Goal: Find specific page/section: Find specific page/section

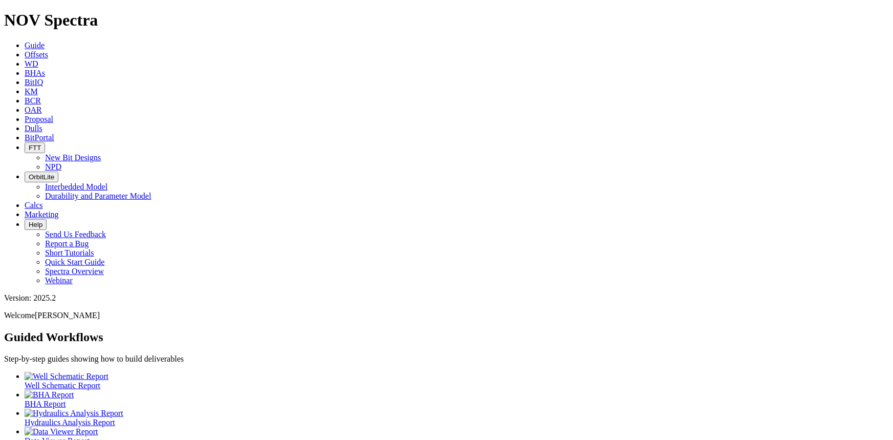
click at [42, 124] on link "Dulls" at bounding box center [34, 128] width 18 height 9
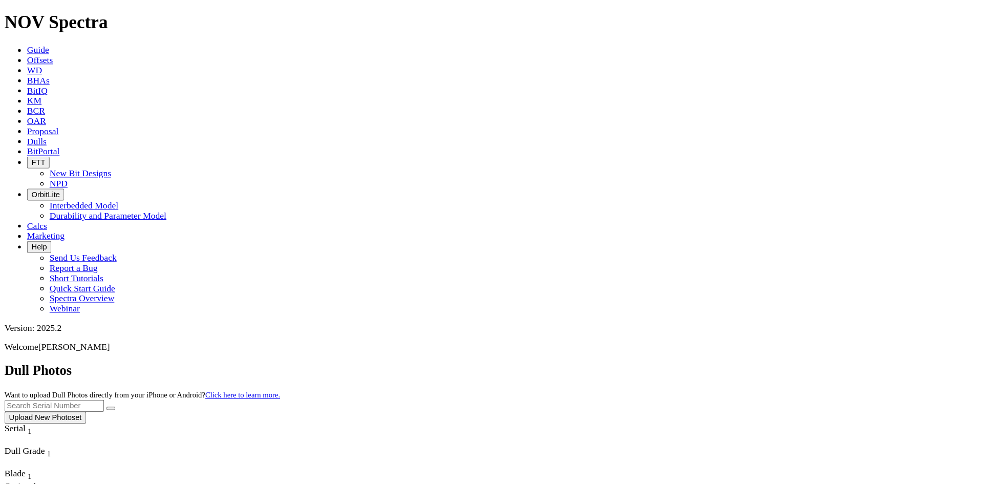
scroll to position [932, 0]
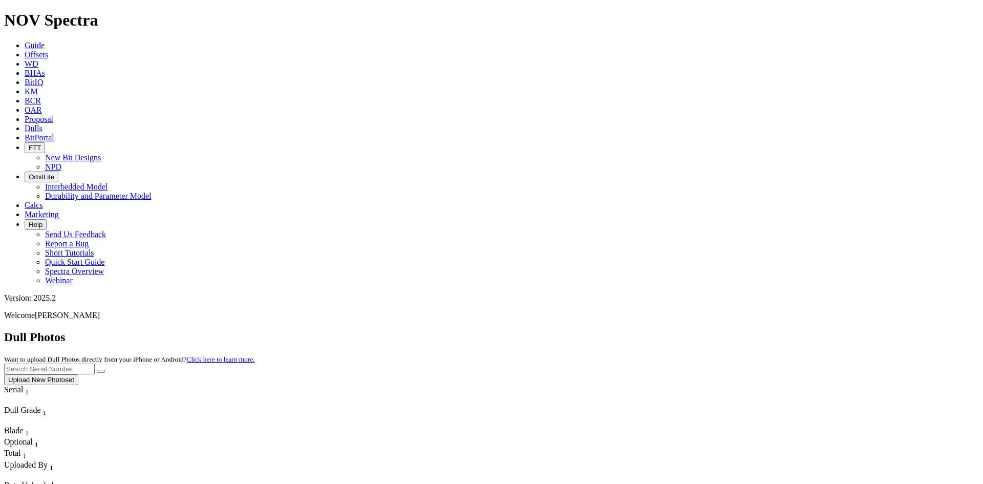
scroll to position [932, 0]
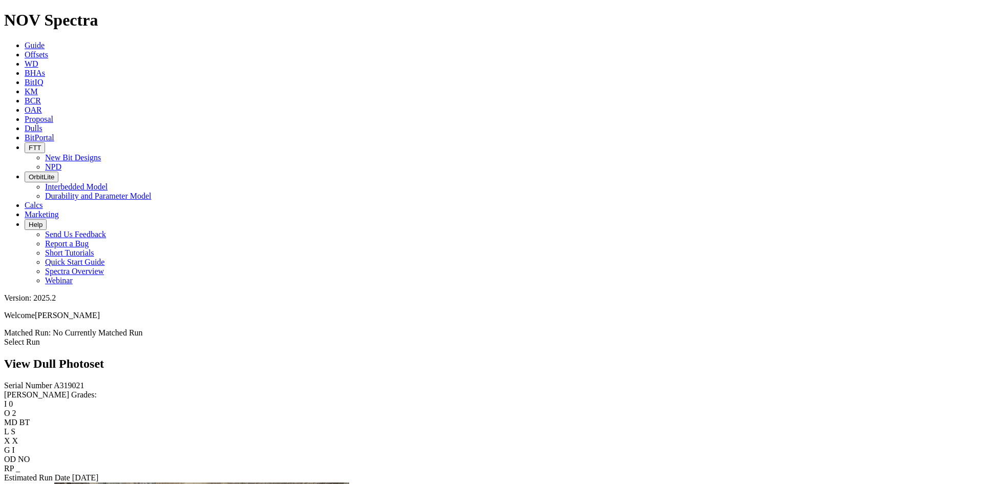
scroll to position [768, 0]
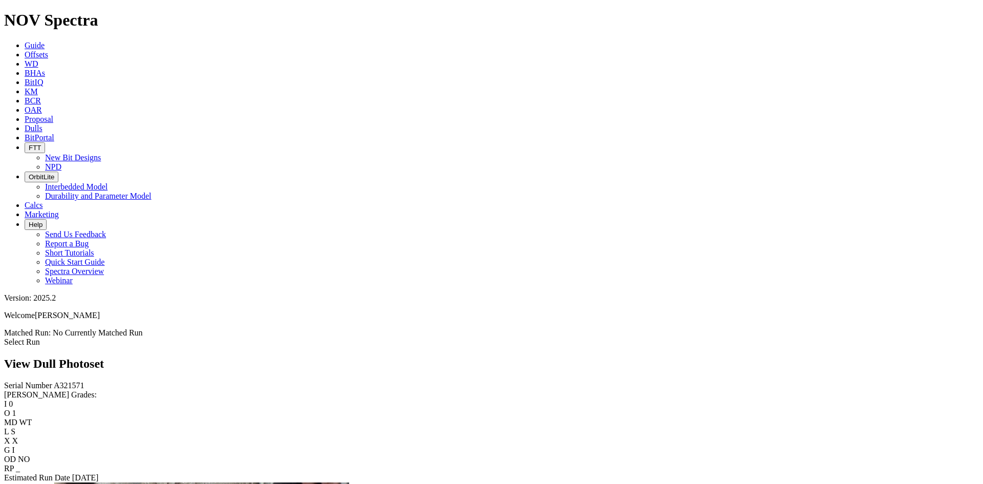
scroll to position [1126, 0]
